Goal: Task Accomplishment & Management: Manage account settings

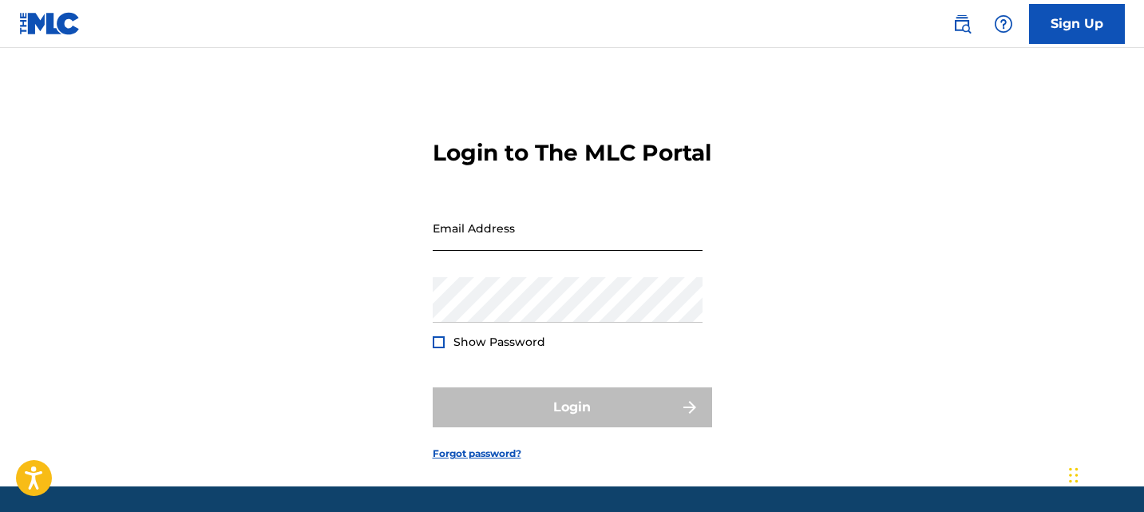
drag, startPoint x: 0, startPoint y: 0, endPoint x: 544, endPoint y: 272, distance: 608.7
click at [544, 251] on input "Email Address" at bounding box center [568, 228] width 270 height 46
type input "[EMAIL_ADDRESS][DOMAIN_NAME]"
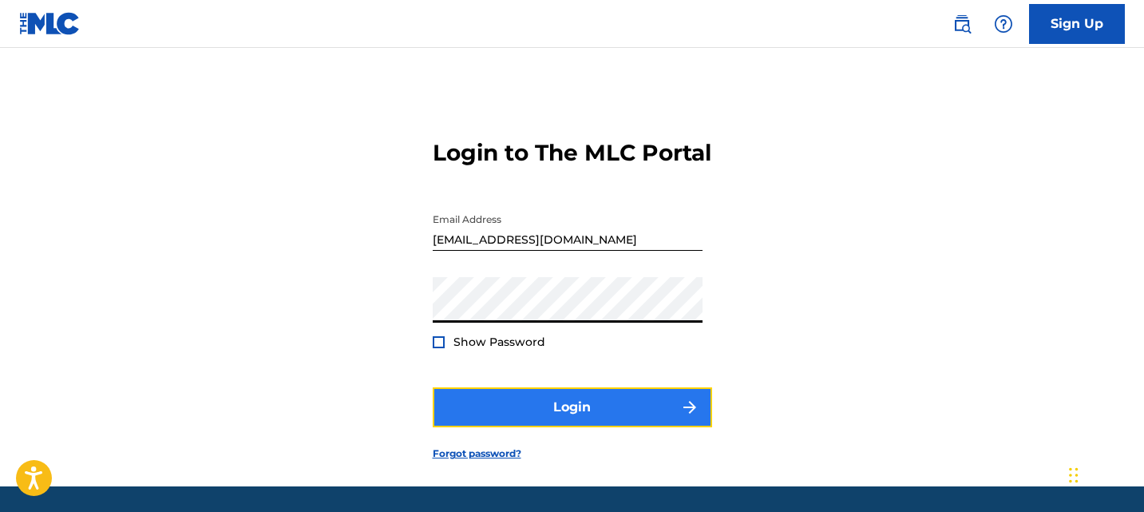
click at [540, 423] on button "Login" at bounding box center [572, 407] width 279 height 40
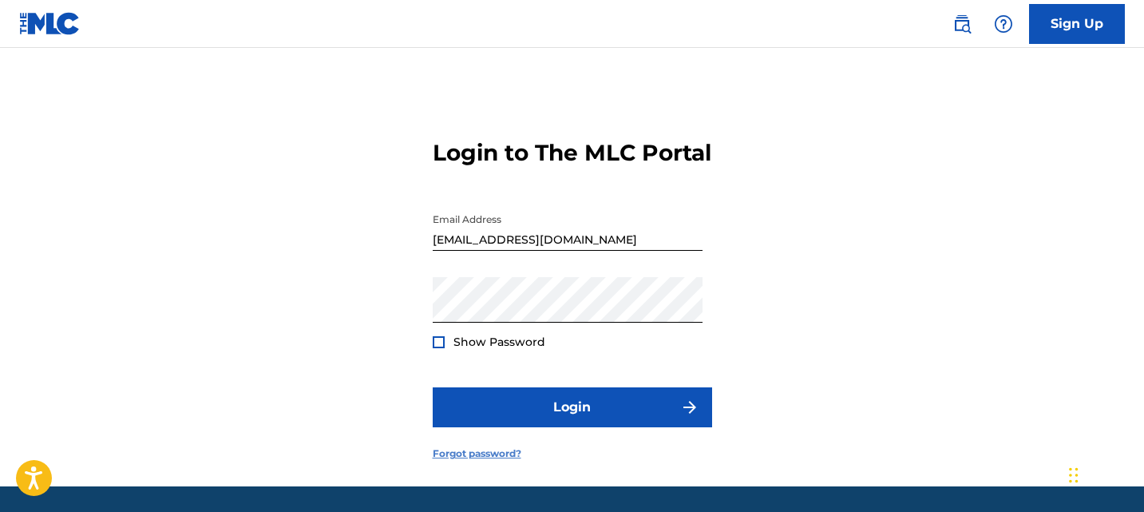
click at [481, 461] on link "Forgot password?" at bounding box center [477, 453] width 89 height 14
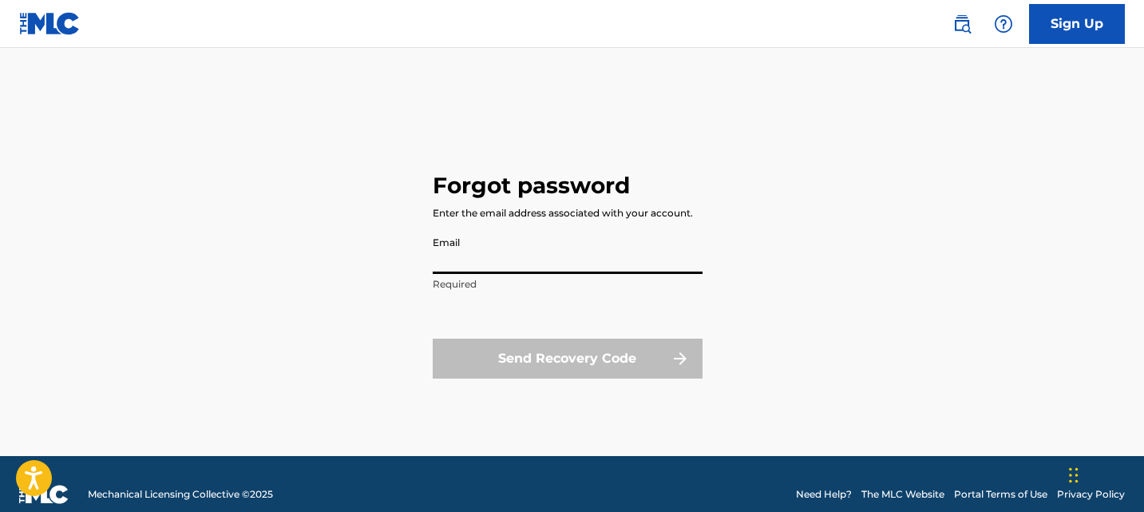
click at [561, 266] on input "Email" at bounding box center [568, 251] width 270 height 46
type input "[EMAIL_ADDRESS][DOMAIN_NAME]"
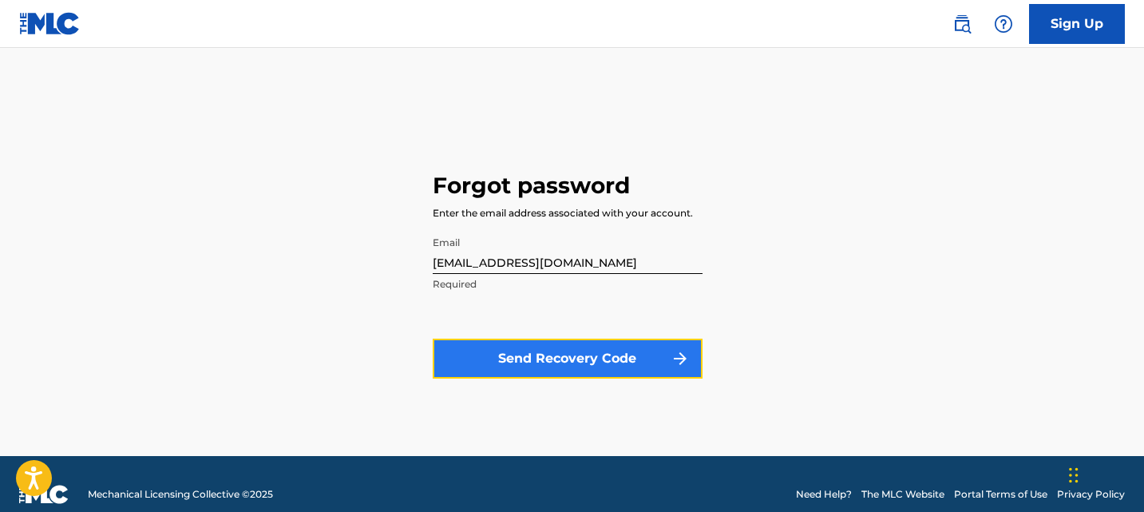
click at [549, 349] on button "Send Recovery Code" at bounding box center [568, 358] width 270 height 40
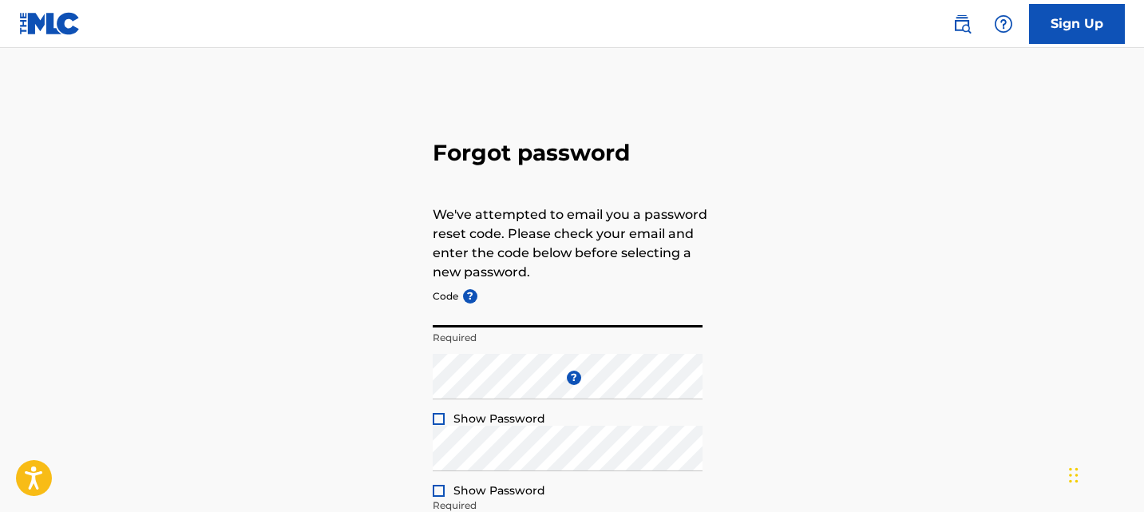
click at [484, 319] on input "Code ?" at bounding box center [568, 305] width 270 height 46
paste input "FP_6b1d8ec9d48515dc003b8d260e2b"
type input "FP_6b1d8ec9d48515dc003b8d260e2b"
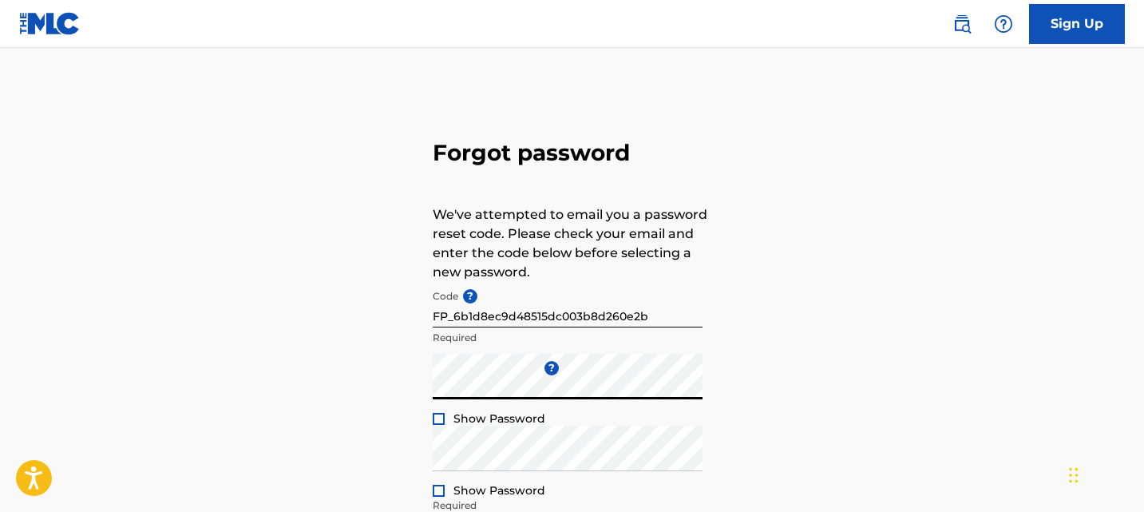
click at [491, 418] on span "Show Password" at bounding box center [499, 418] width 92 height 14
click at [429, 424] on div "Forgot password We've attempted to email you a password reset code. Please chec…" at bounding box center [573, 354] width 1118 height 532
click at [431, 422] on div "Forgot password We've attempted to email you a password reset code. Please chec…" at bounding box center [573, 354] width 1118 height 532
click at [438, 422] on div at bounding box center [439, 419] width 12 height 12
click at [469, 478] on div "Repeat the password Show Password Required" at bounding box center [568, 461] width 270 height 72
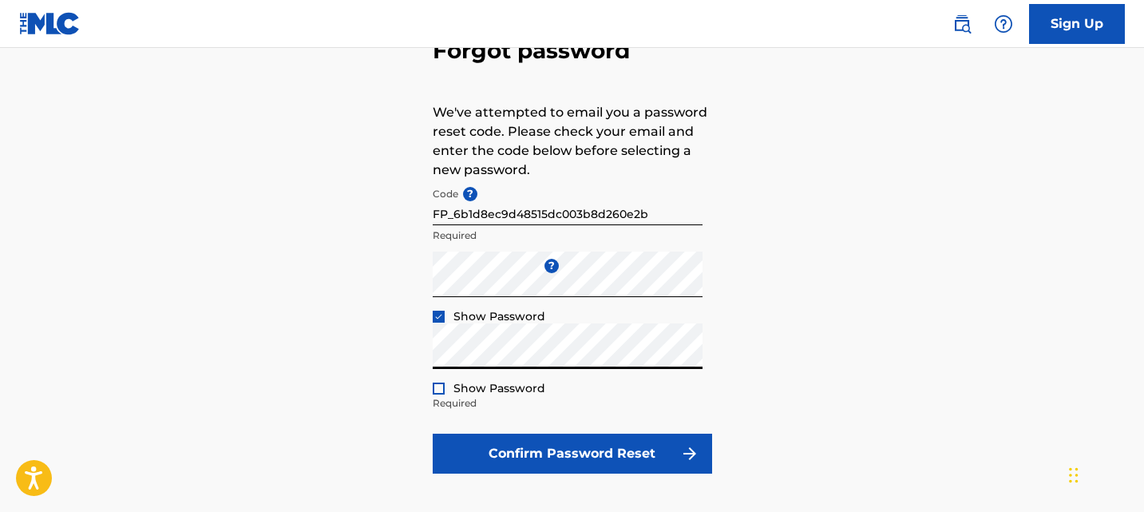
scroll to position [185, 0]
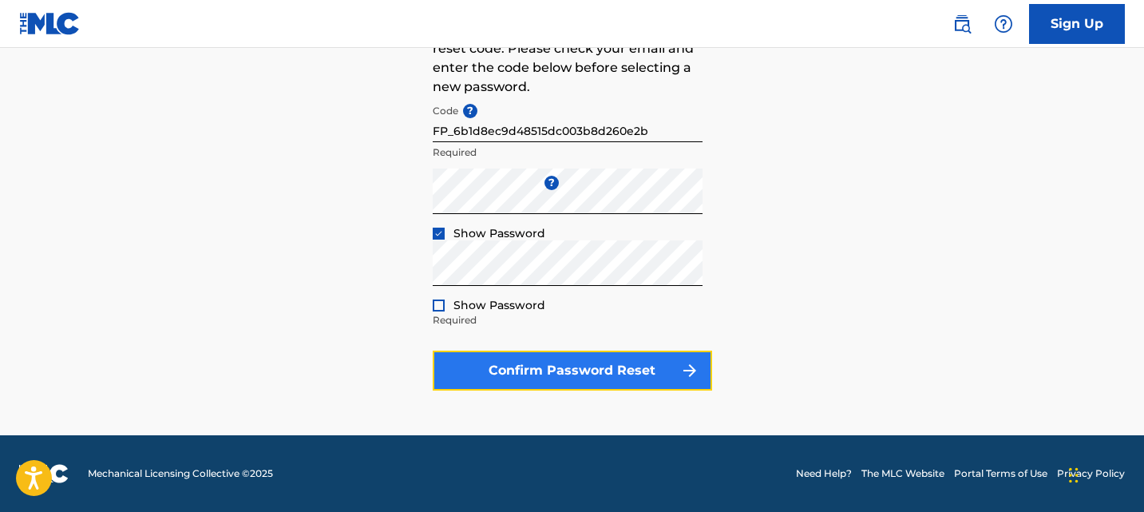
click at [556, 366] on button "Confirm Password Reset" at bounding box center [572, 370] width 279 height 40
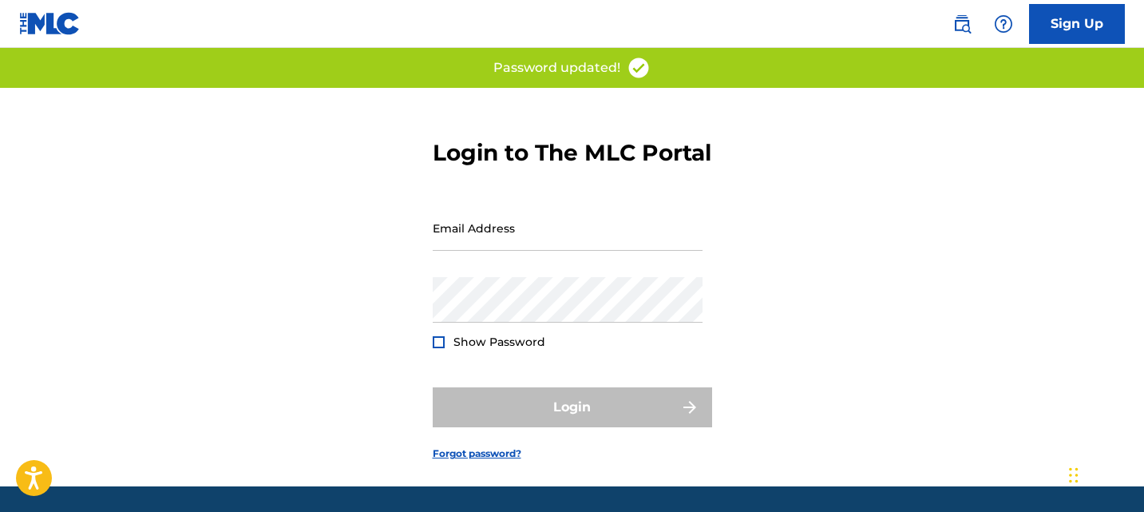
click at [50, 12] on img at bounding box center [49, 23] width 61 height 23
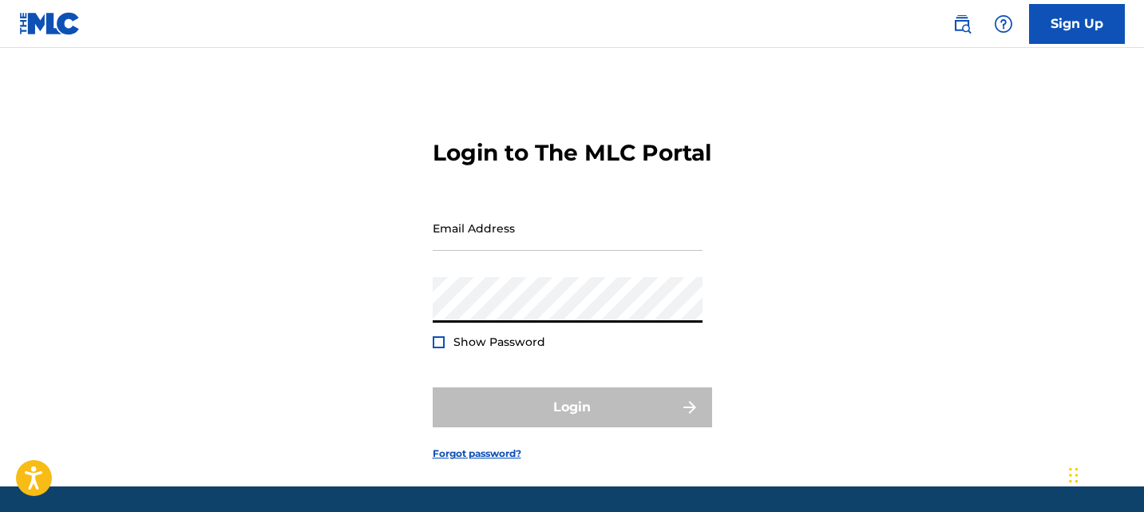
type input "[EMAIL_ADDRESS][DOMAIN_NAME]"
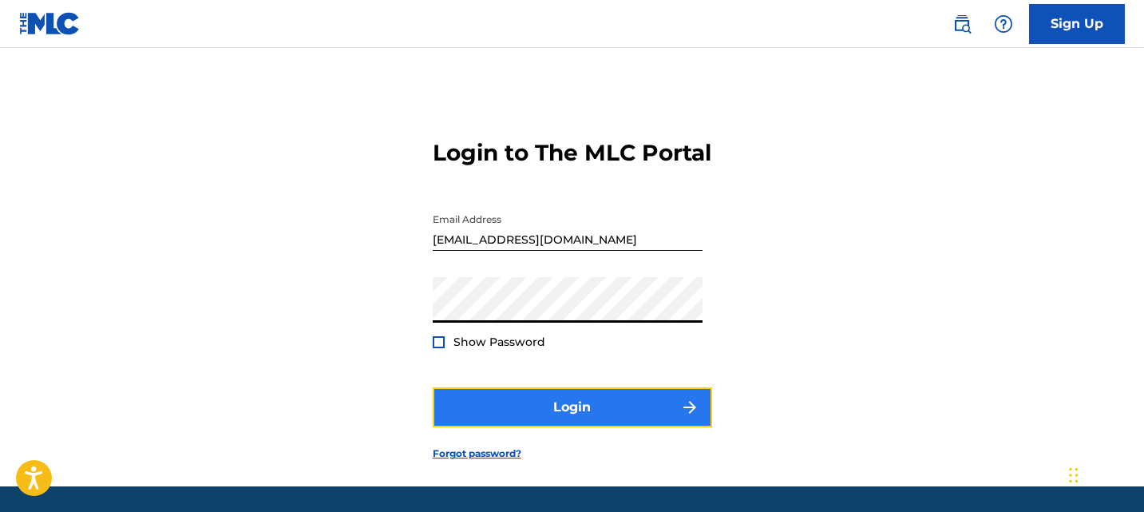
click at [532, 427] on button "Login" at bounding box center [572, 407] width 279 height 40
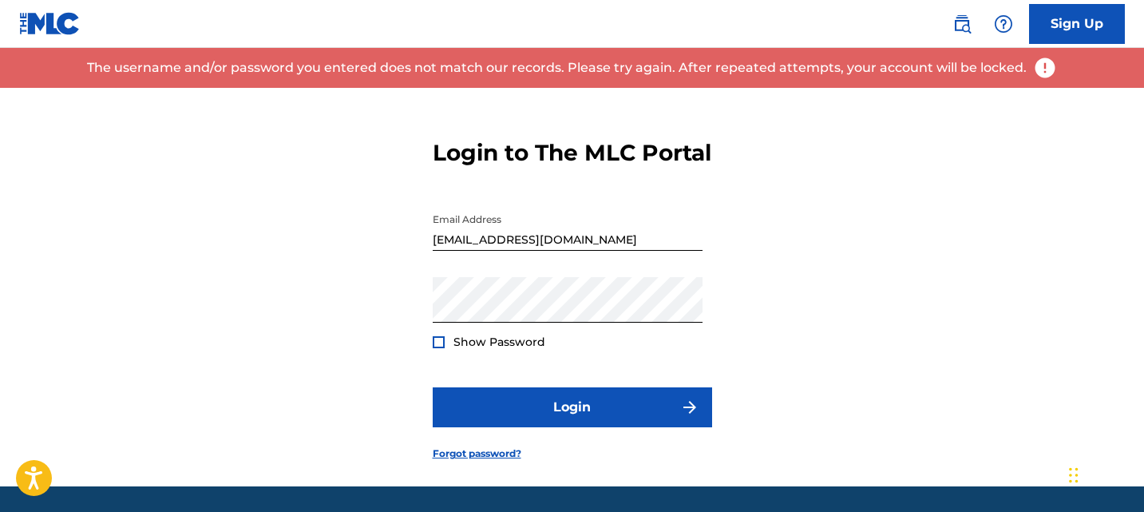
click at [1039, 73] on img at bounding box center [1045, 68] width 24 height 24
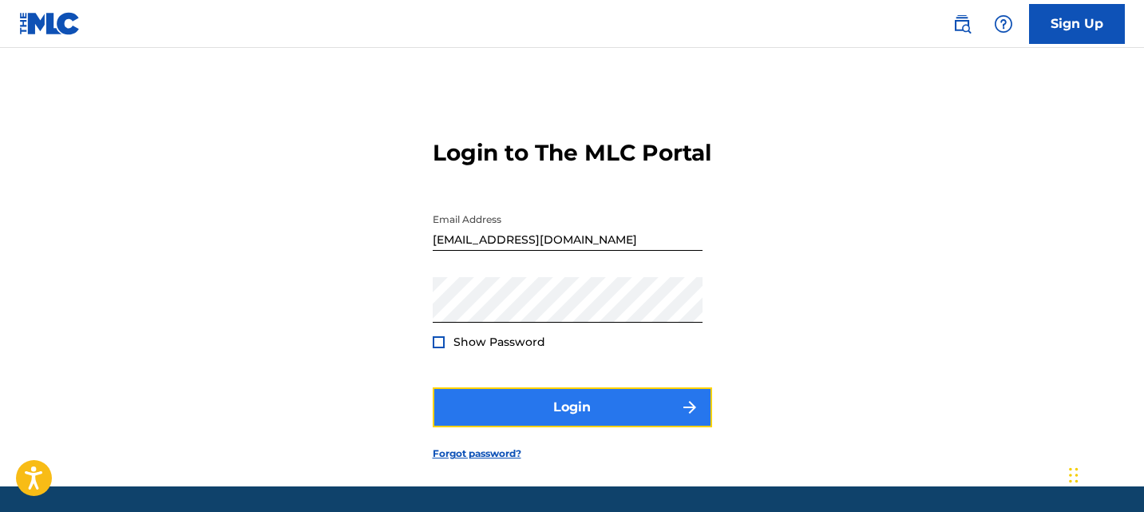
click at [626, 427] on button "Login" at bounding box center [572, 407] width 279 height 40
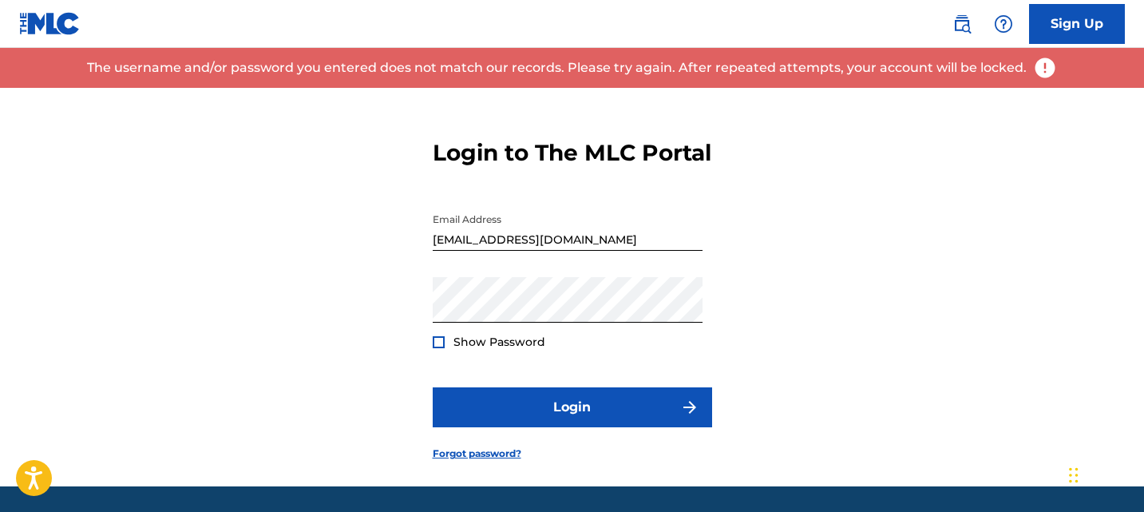
click at [974, 63] on p "The username and/or password you entered does not match our records. Please try…" at bounding box center [557, 67] width 940 height 19
copy p "locked"
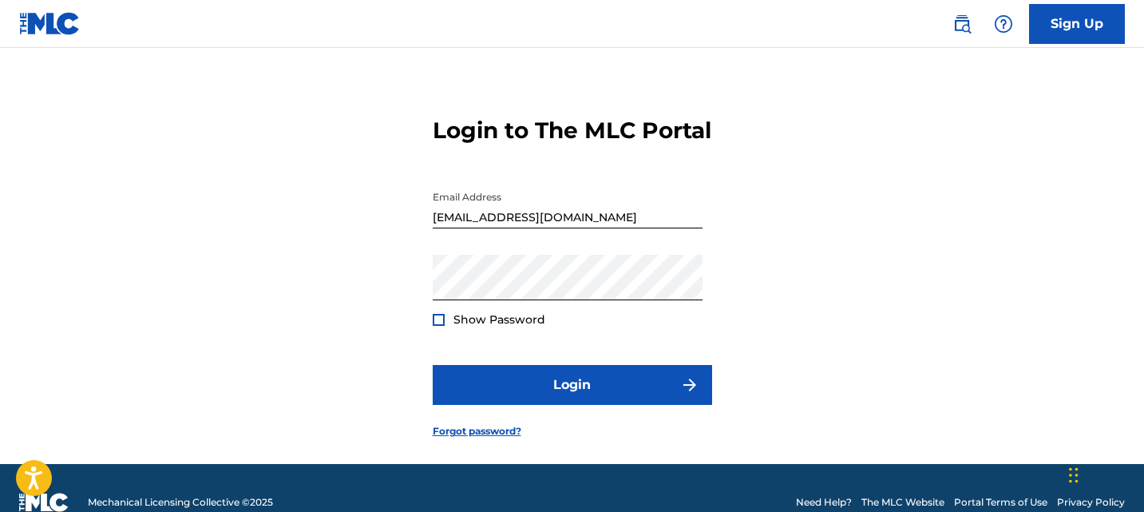
scroll to position [24, 0]
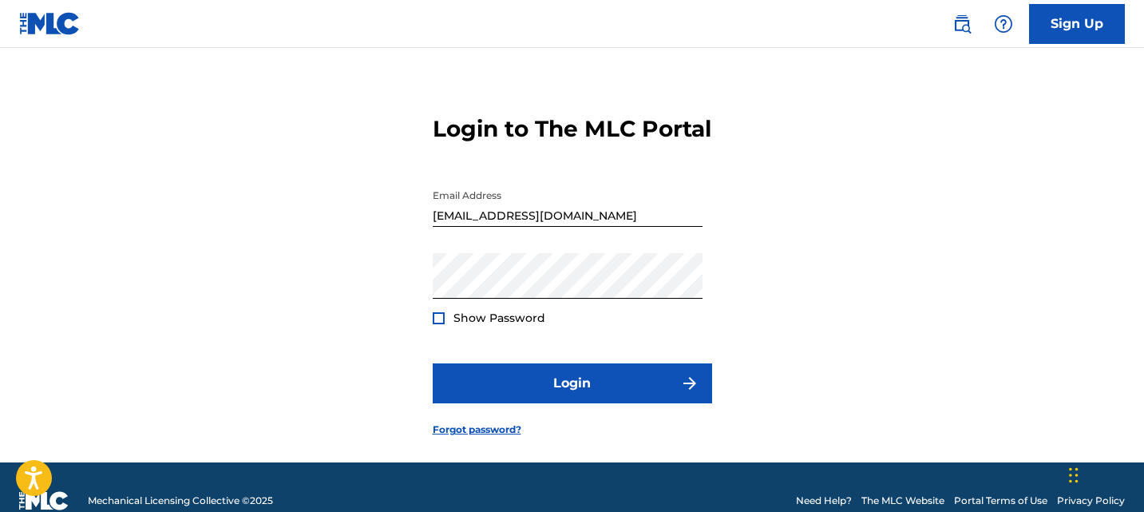
click at [744, 257] on div "Login to The MLC Portal Email Address [EMAIL_ADDRESS][DOMAIN_NAME] Password Sho…" at bounding box center [573, 263] width 1118 height 398
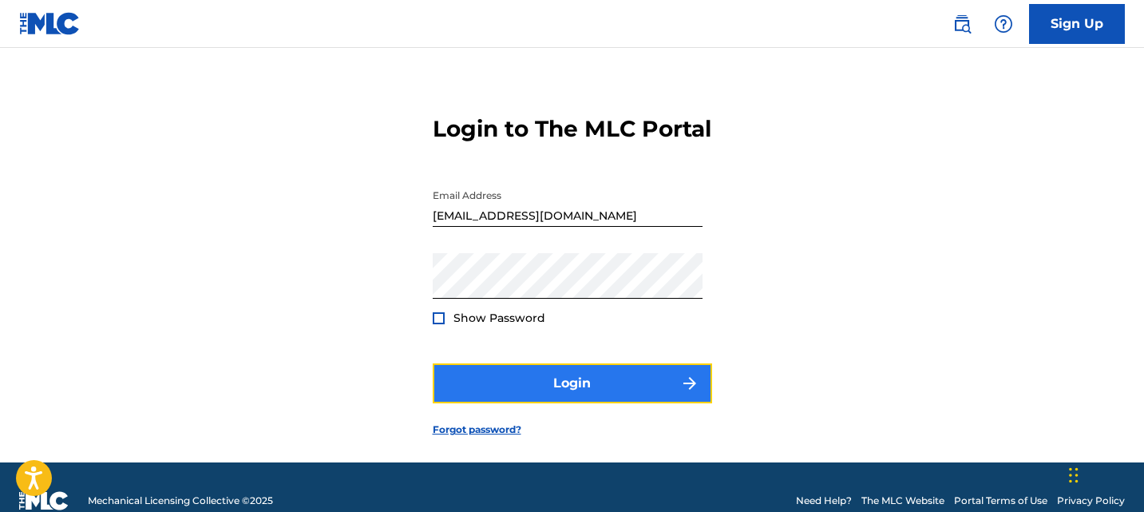
click at [635, 403] on button "Login" at bounding box center [572, 383] width 279 height 40
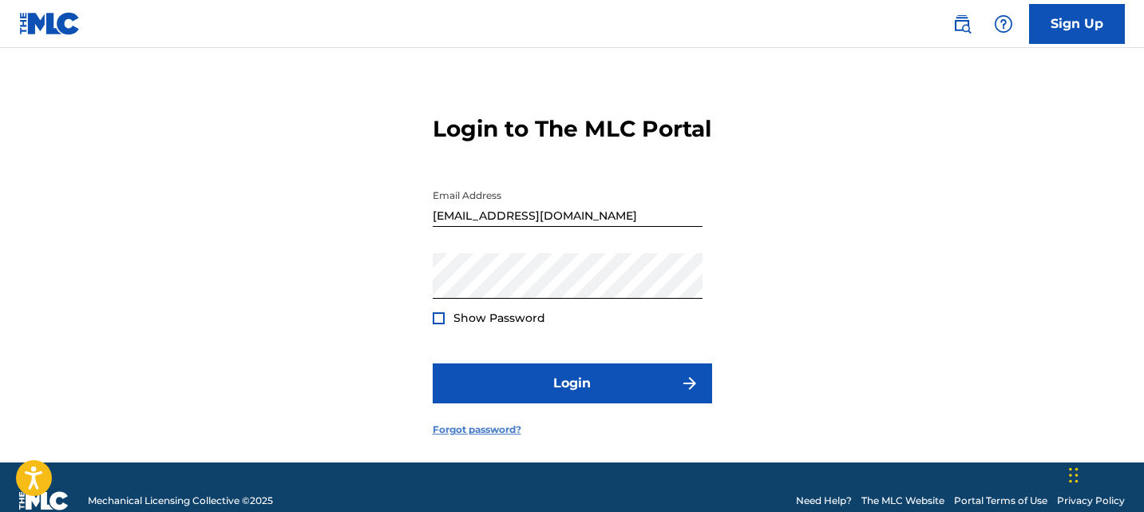
click at [495, 437] on link "Forgot password?" at bounding box center [477, 429] width 89 height 14
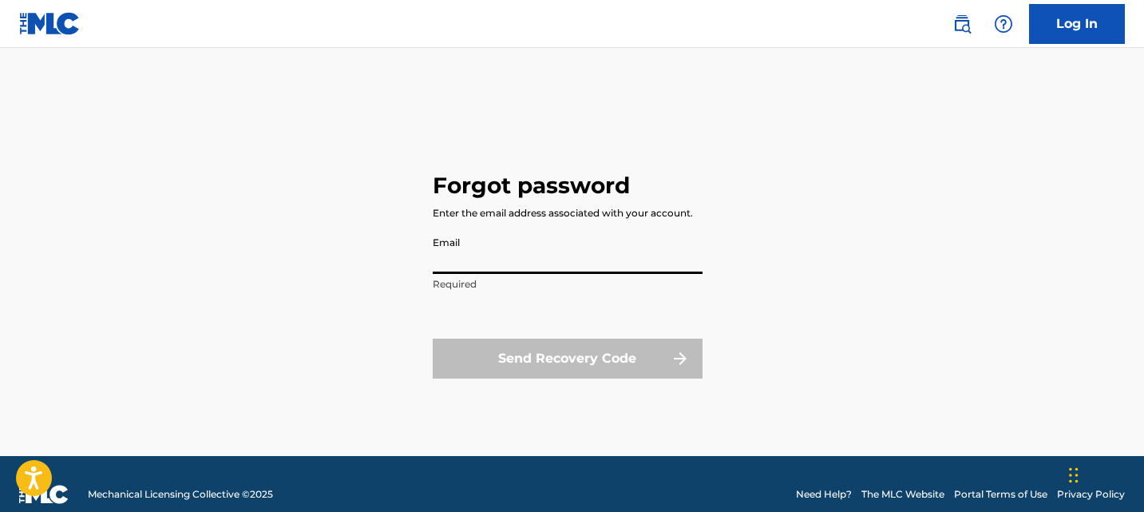
click at [615, 255] on input "Email" at bounding box center [568, 251] width 270 height 46
type input "[EMAIL_ADDRESS][DOMAIN_NAME]"
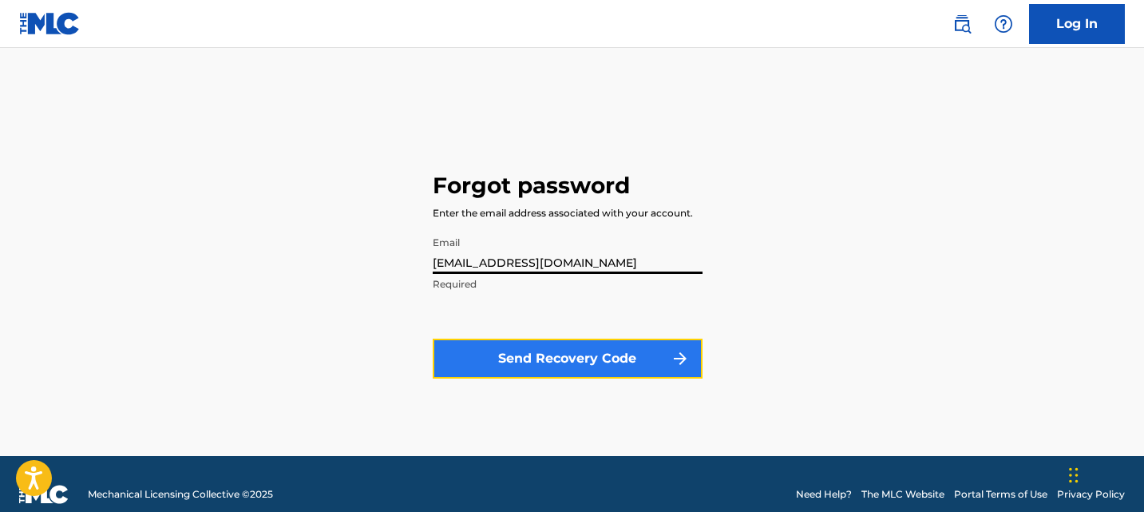
click at [611, 342] on button "Send Recovery Code" at bounding box center [568, 358] width 270 height 40
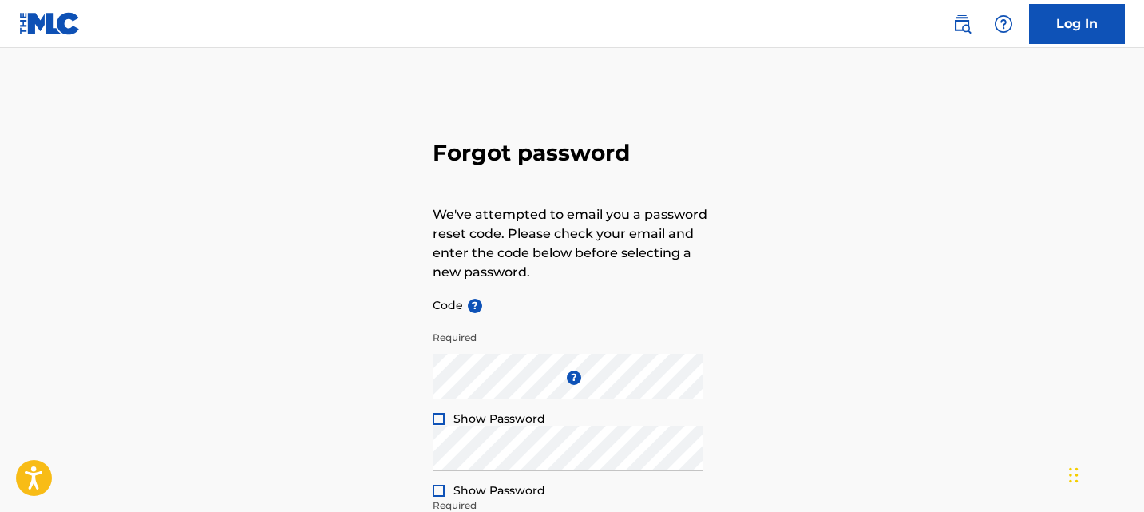
scroll to position [5, 0]
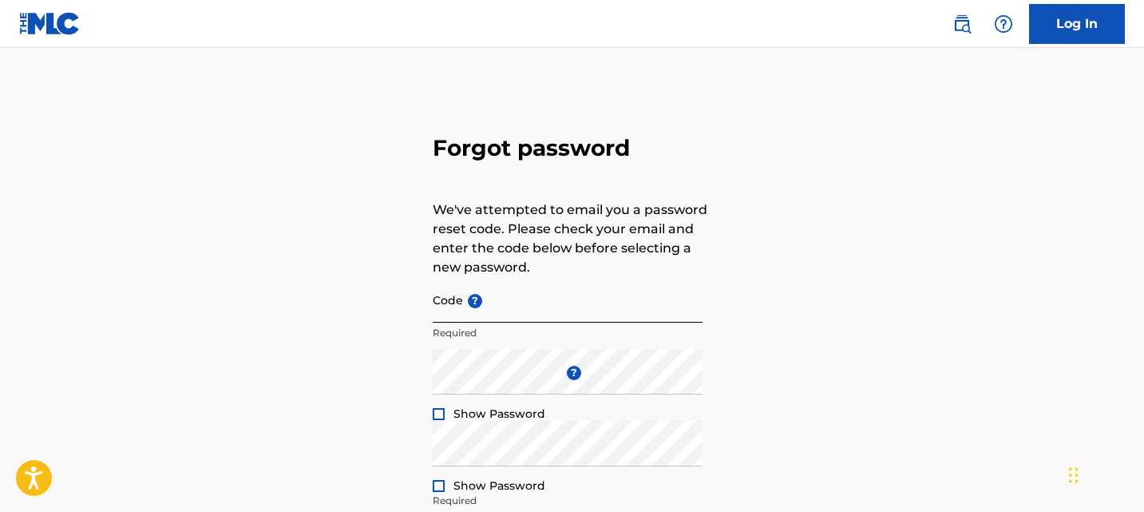
click at [557, 295] on input "Code ?" at bounding box center [568, 300] width 270 height 46
paste input "FP_3a5e9c57193b896e5d63471271e7"
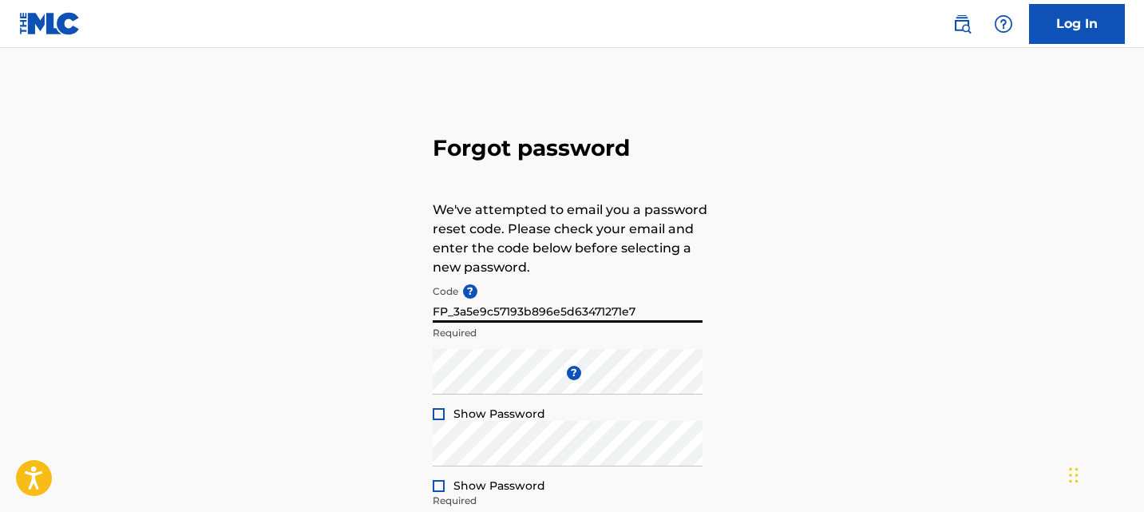
type input "FP_3a5e9c57193b896e5d63471271e7"
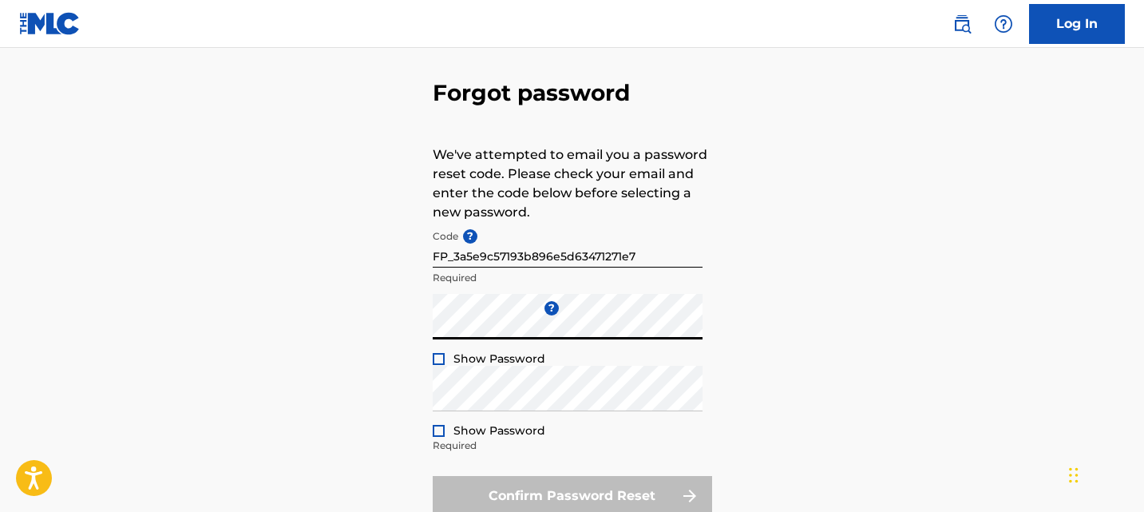
scroll to position [113, 0]
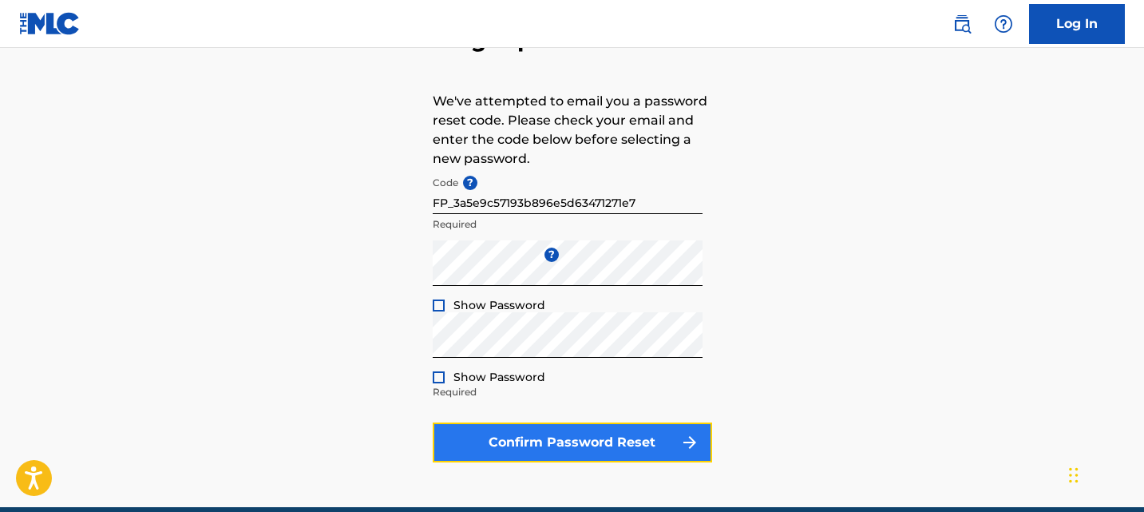
click at [483, 431] on button "Confirm Password Reset" at bounding box center [572, 442] width 279 height 40
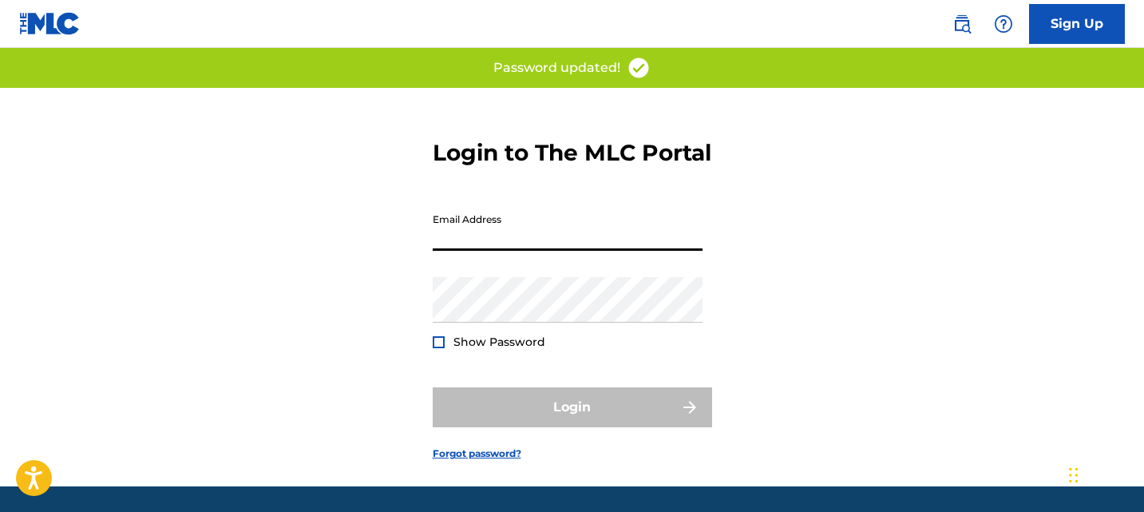
click at [623, 251] on input "Email Address" at bounding box center [568, 228] width 270 height 46
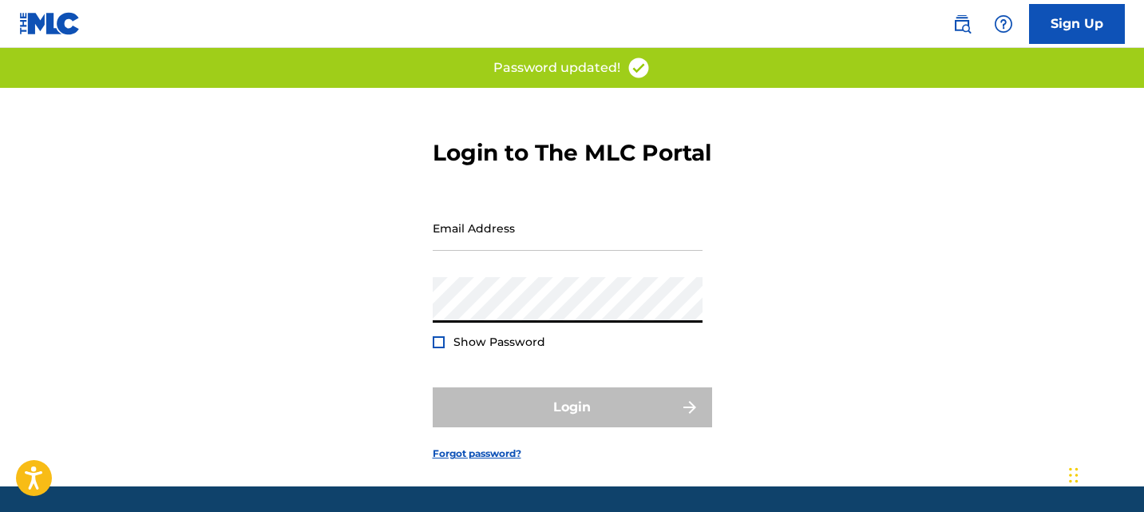
type input "[EMAIL_ADDRESS][DOMAIN_NAME]"
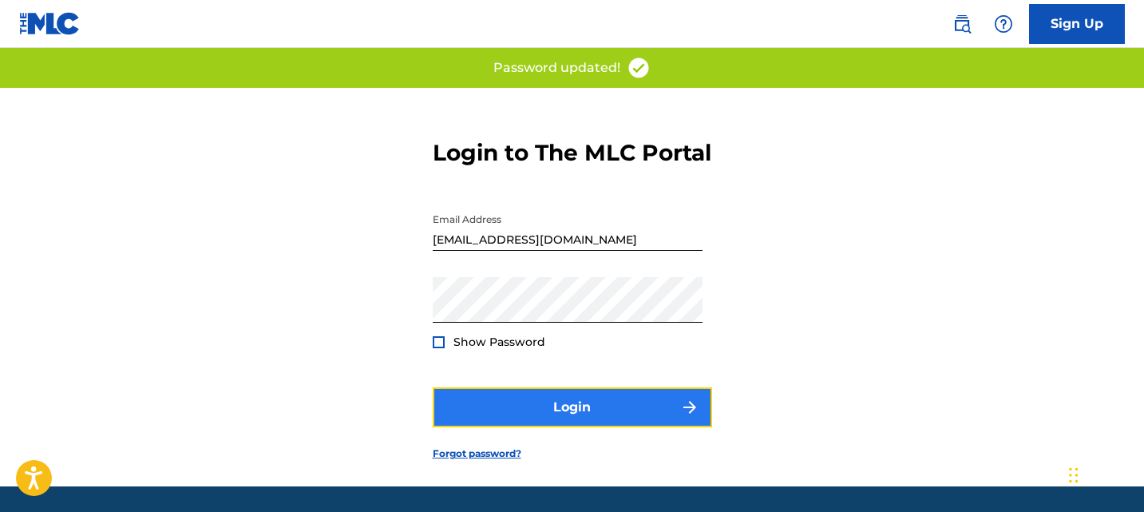
click at [588, 427] on button "Login" at bounding box center [572, 407] width 279 height 40
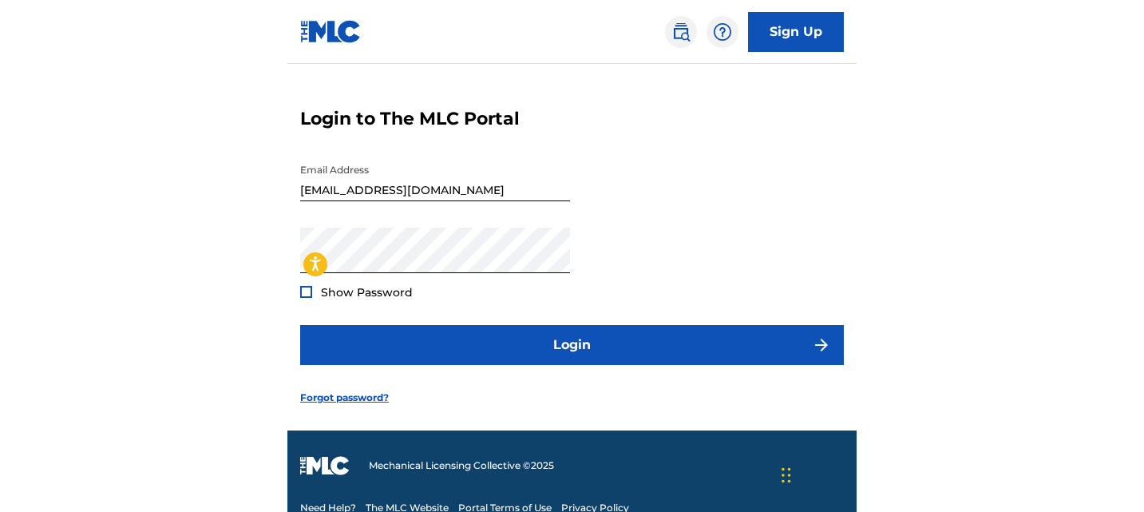
scroll to position [79, 0]
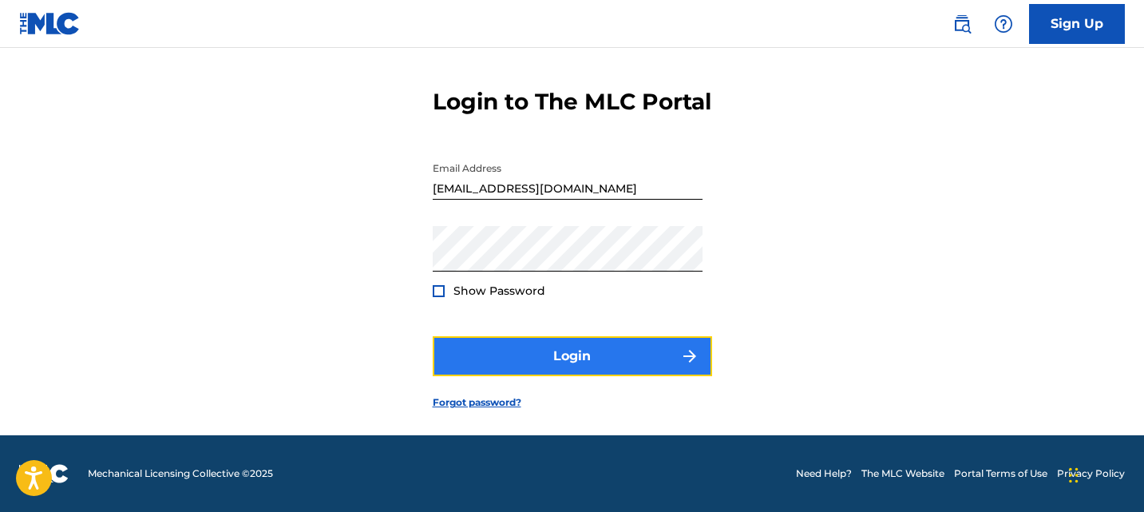
click at [616, 366] on button "Login" at bounding box center [572, 356] width 279 height 40
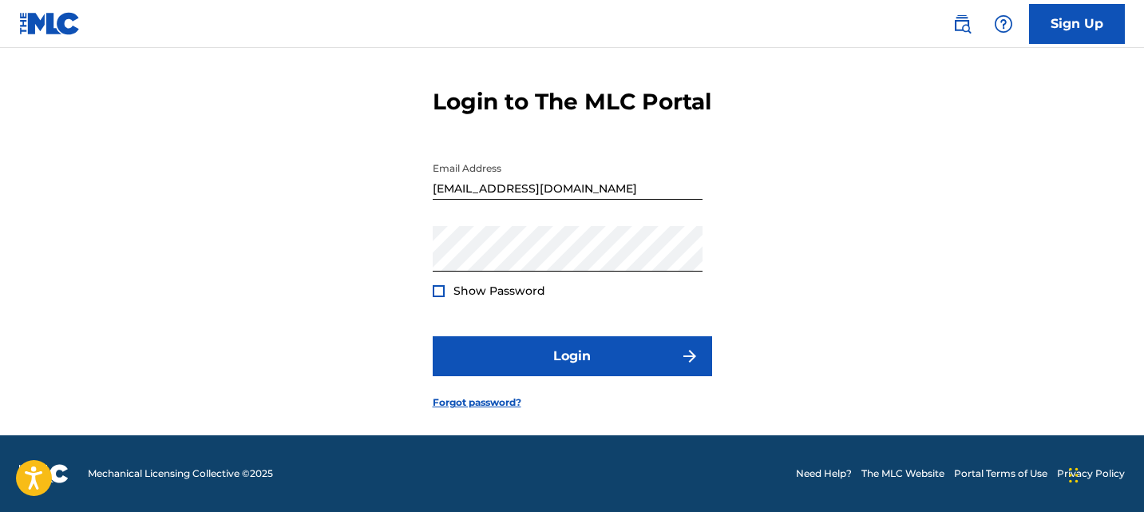
click at [758, 327] on div "Login to The MLC Portal Email Address [EMAIL_ADDRESS][DOMAIN_NAME] Password Sho…" at bounding box center [573, 236] width 1118 height 398
